Goal: Information Seeking & Learning: Learn about a topic

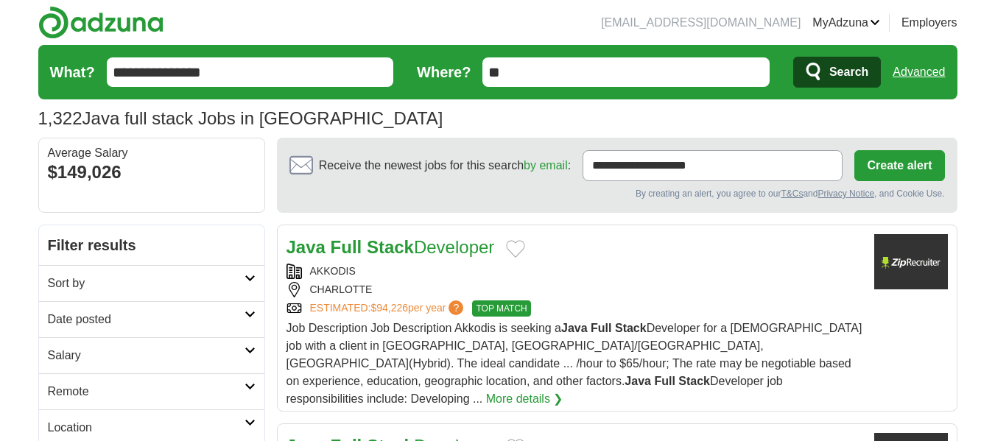
click at [914, 73] on link "Advanced" at bounding box center [918, 71] width 52 height 29
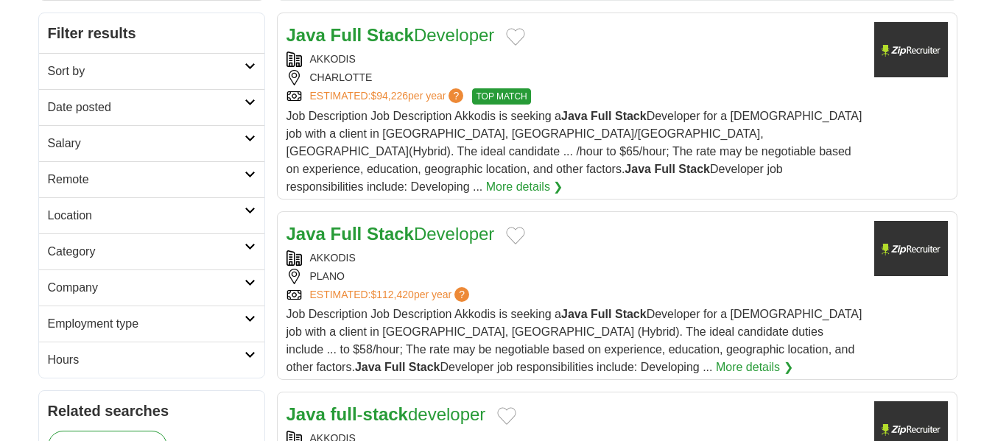
scroll to position [213, 0]
click at [192, 308] on link "Employment type" at bounding box center [151, 323] width 225 height 36
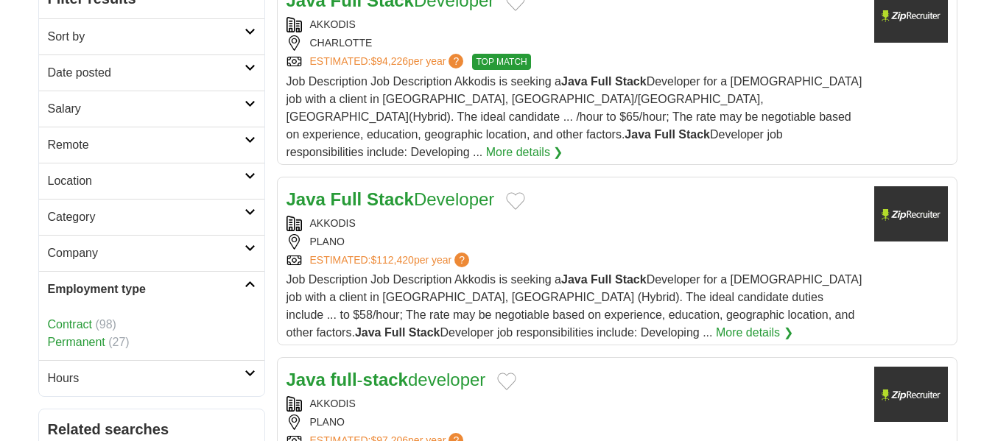
scroll to position [247, 0]
click at [66, 321] on link "Contract" at bounding box center [70, 323] width 44 height 13
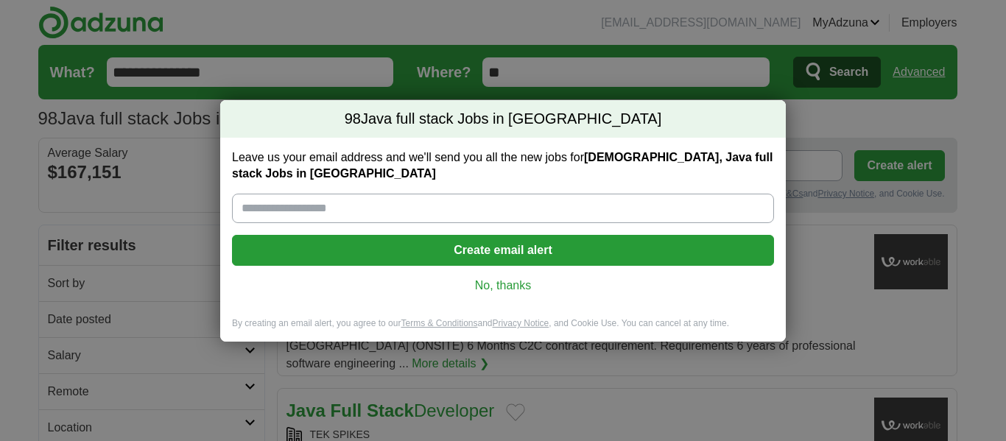
click at [502, 286] on link "No, thanks" at bounding box center [503, 286] width 518 height 16
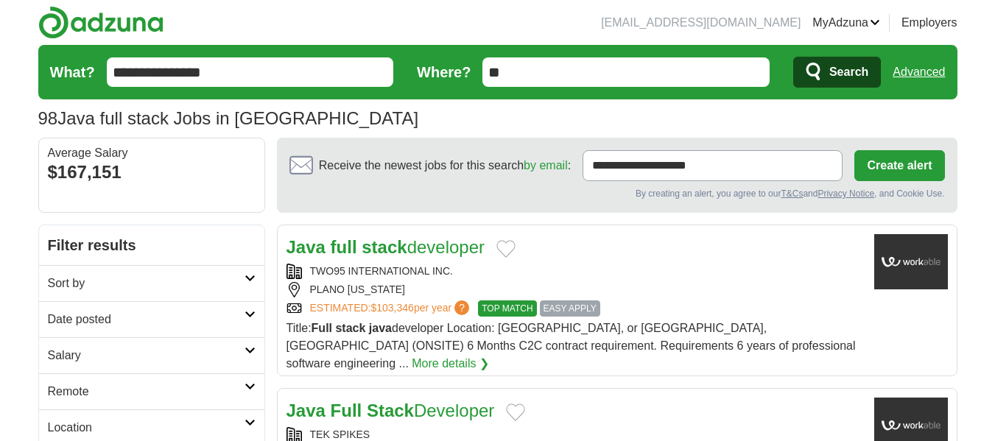
click at [644, 278] on div "TWO95 INTERNATIONAL INC." at bounding box center [574, 271] width 576 height 15
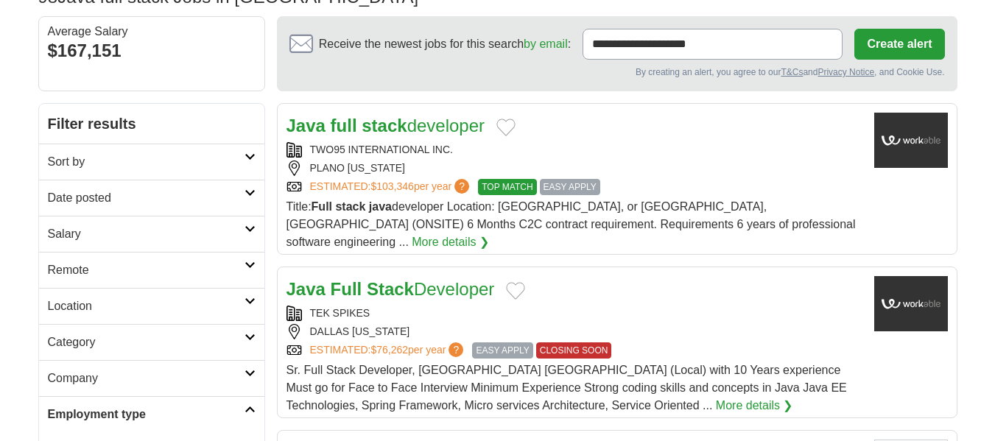
scroll to position [154, 0]
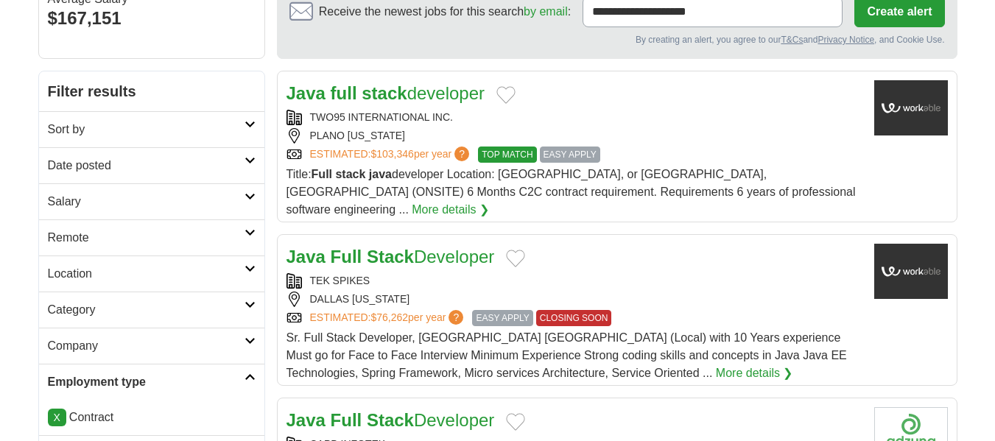
click at [476, 273] on div "TEK SPIKES" at bounding box center [574, 280] width 576 height 15
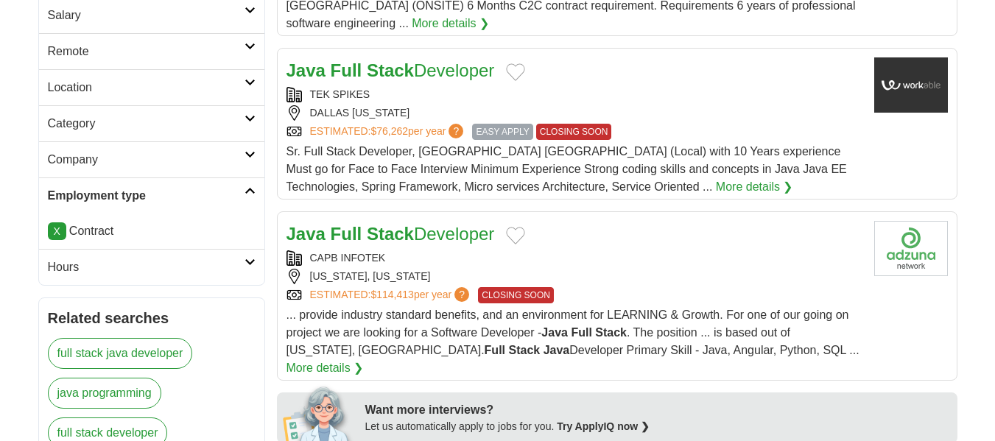
scroll to position [341, 0]
click at [540, 226] on div "Java Full Stack Developer" at bounding box center [574, 233] width 576 height 27
